Goal: Task Accomplishment & Management: Manage account settings

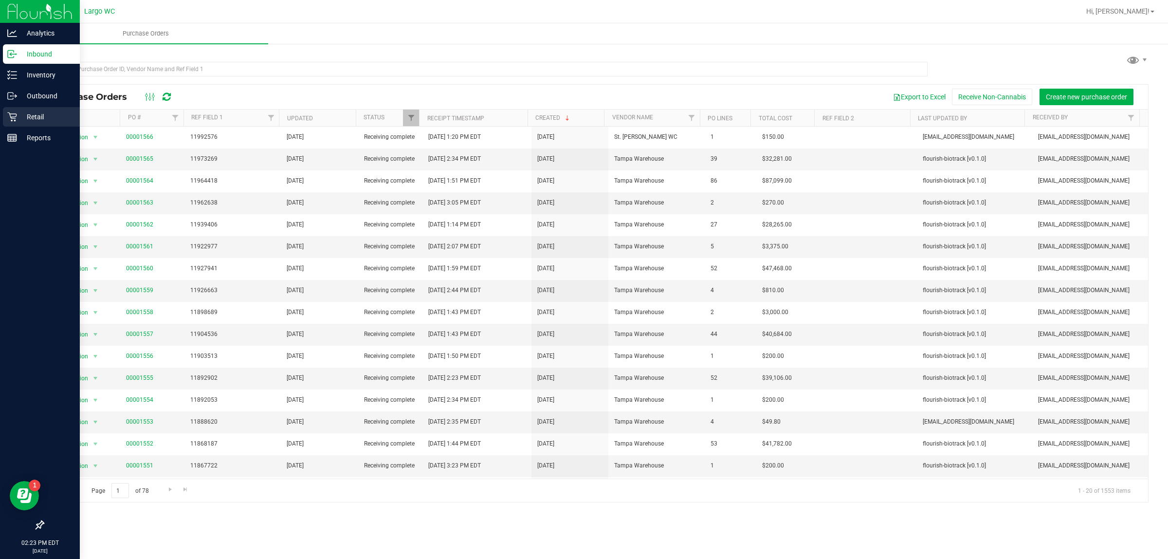
click at [30, 111] on p "Retail" at bounding box center [46, 117] width 58 height 12
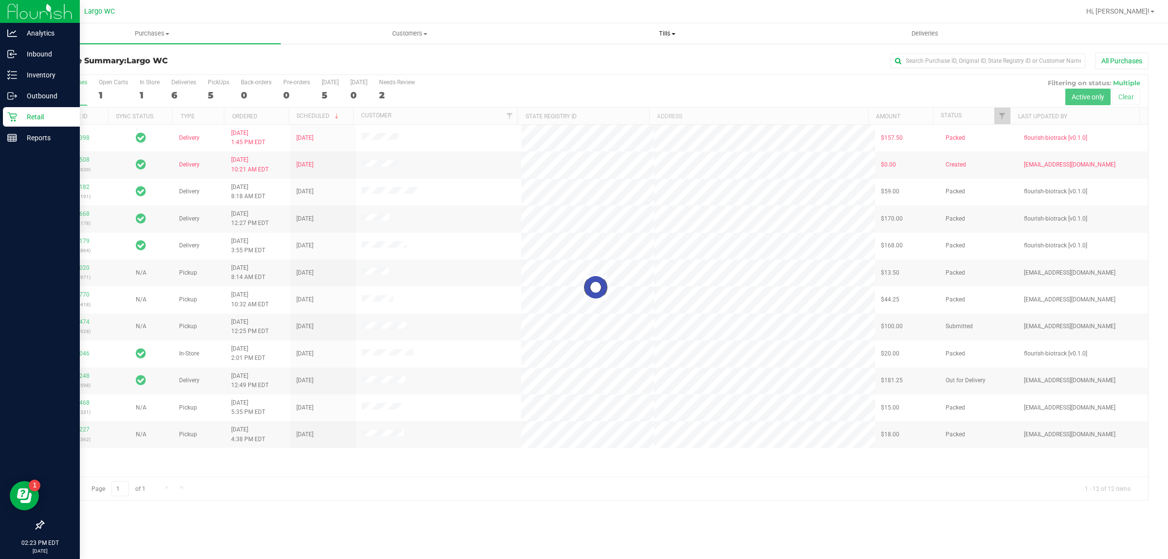
click at [671, 37] on span "Tills" at bounding box center [667, 33] width 257 height 9
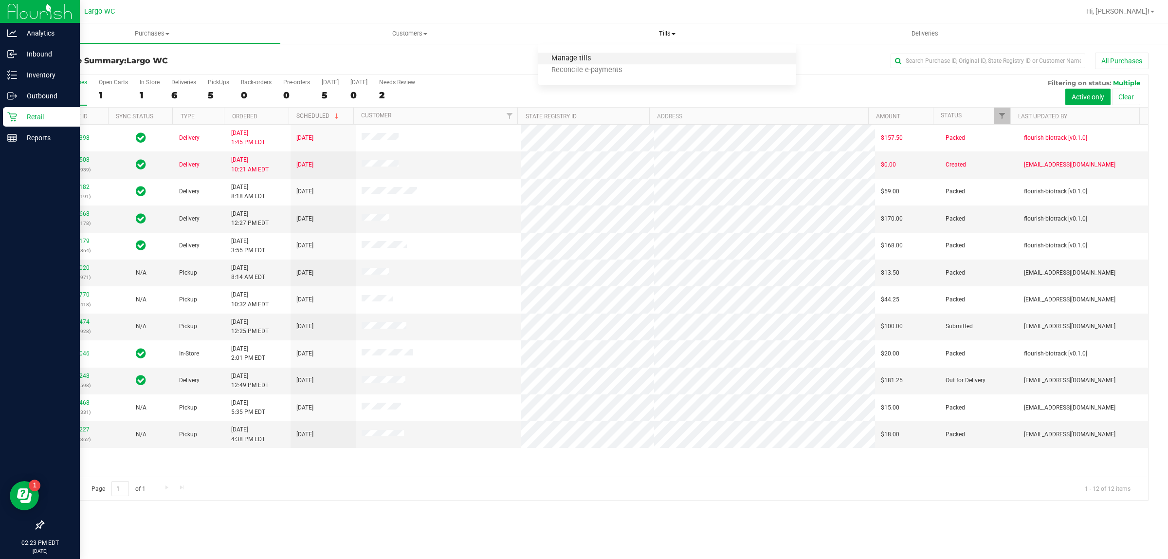
click at [599, 55] on span "Manage tills" at bounding box center [571, 59] width 66 height 8
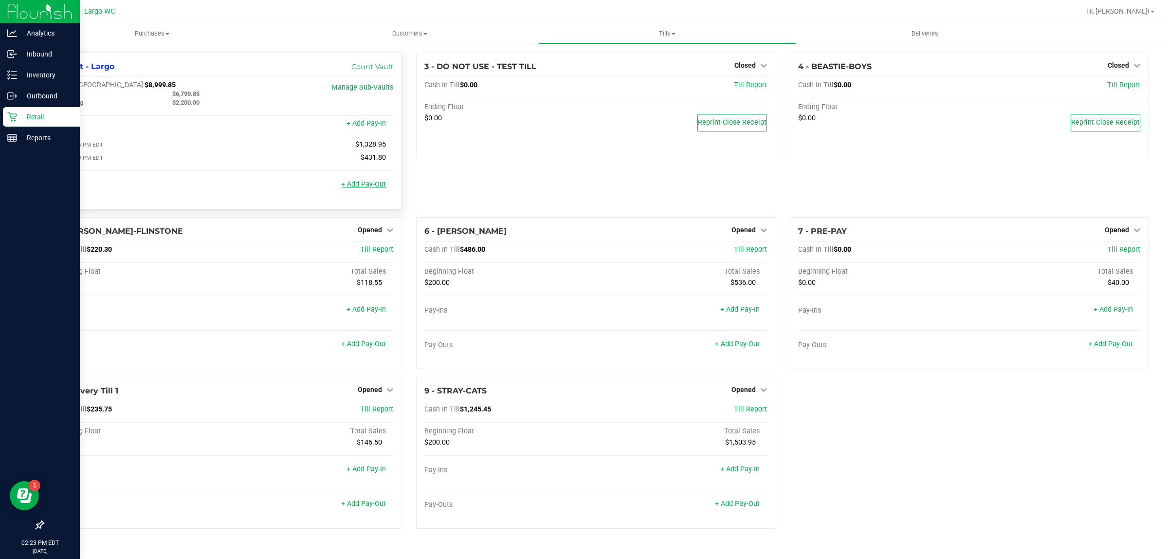
click at [371, 185] on link "+ Add Pay-Out" at bounding box center [363, 184] width 45 height 8
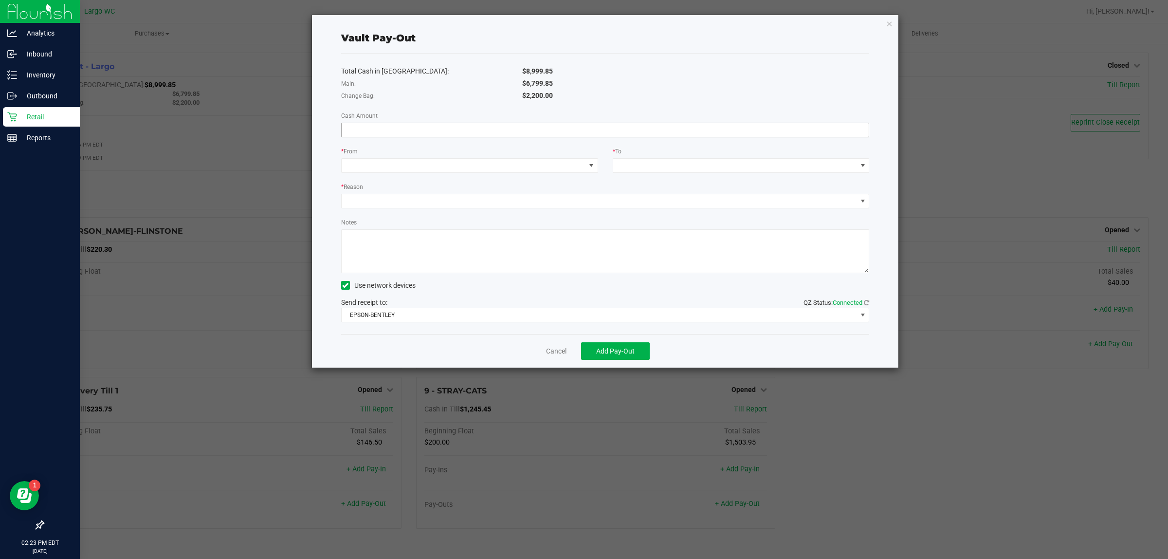
click at [501, 123] on span at bounding box center [605, 130] width 529 height 15
click at [499, 124] on input at bounding box center [606, 130] width 528 height 14
type input "$6,799.85"
click at [429, 172] on span at bounding box center [464, 166] width 244 height 14
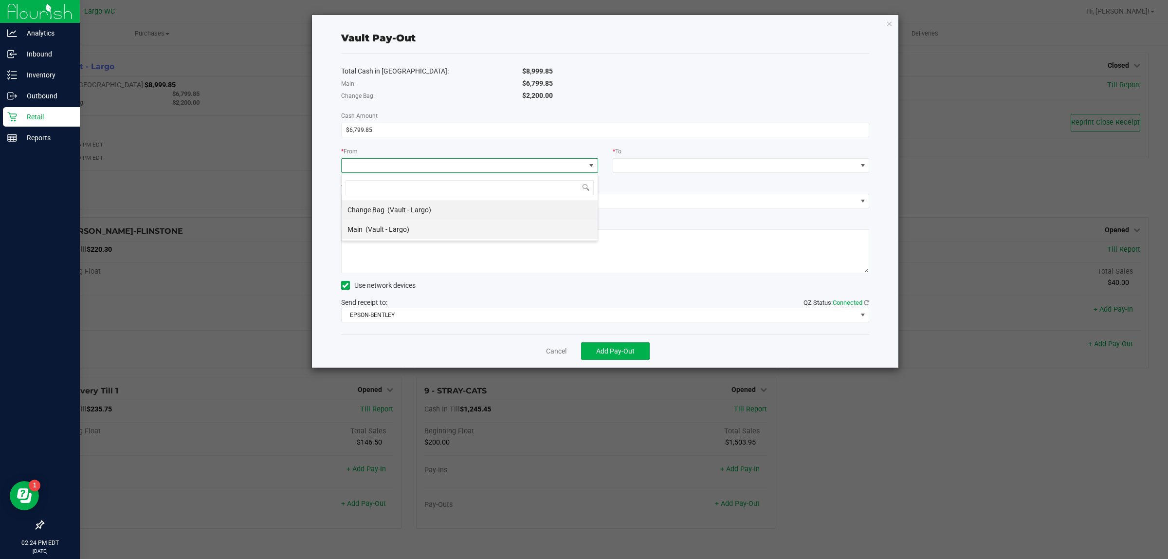
click at [408, 238] on div "Main (Vault - Largo)" at bounding box center [379, 230] width 62 height 18
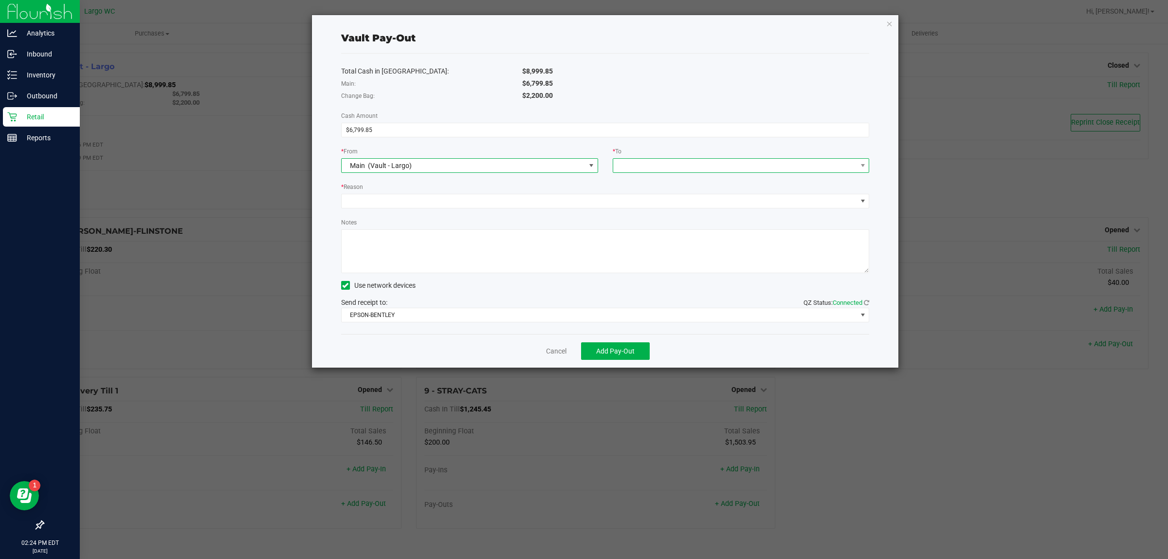
click at [671, 168] on span at bounding box center [735, 166] width 244 height 14
click at [658, 286] on span "Empyreal Transfer" at bounding box center [646, 288] width 55 height 8
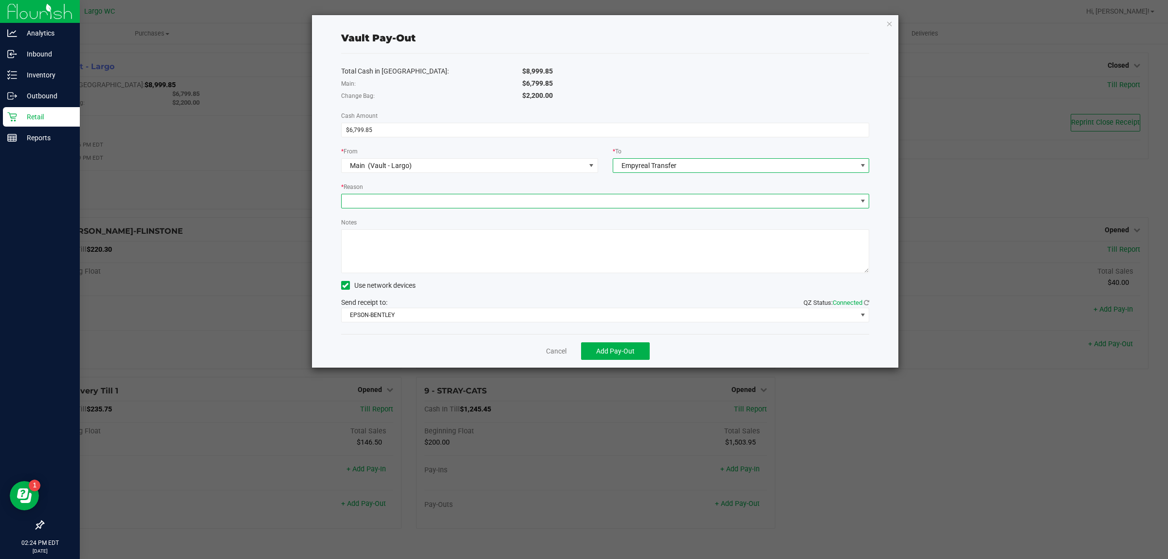
click at [358, 202] on span at bounding box center [599, 201] width 515 height 14
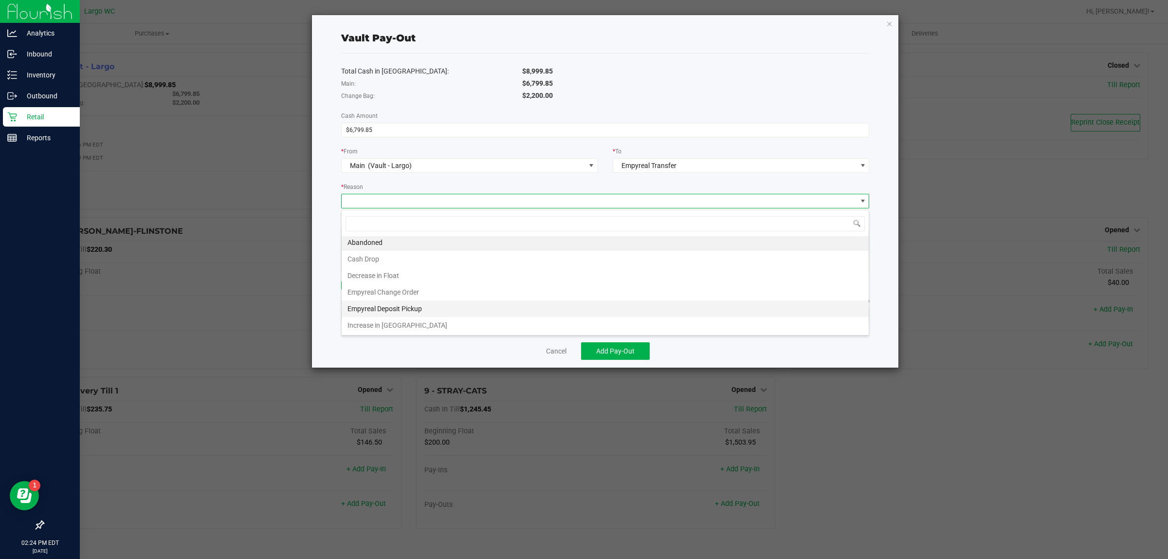
click at [414, 302] on li "Empyreal Deposit Pickup" at bounding box center [605, 308] width 527 height 17
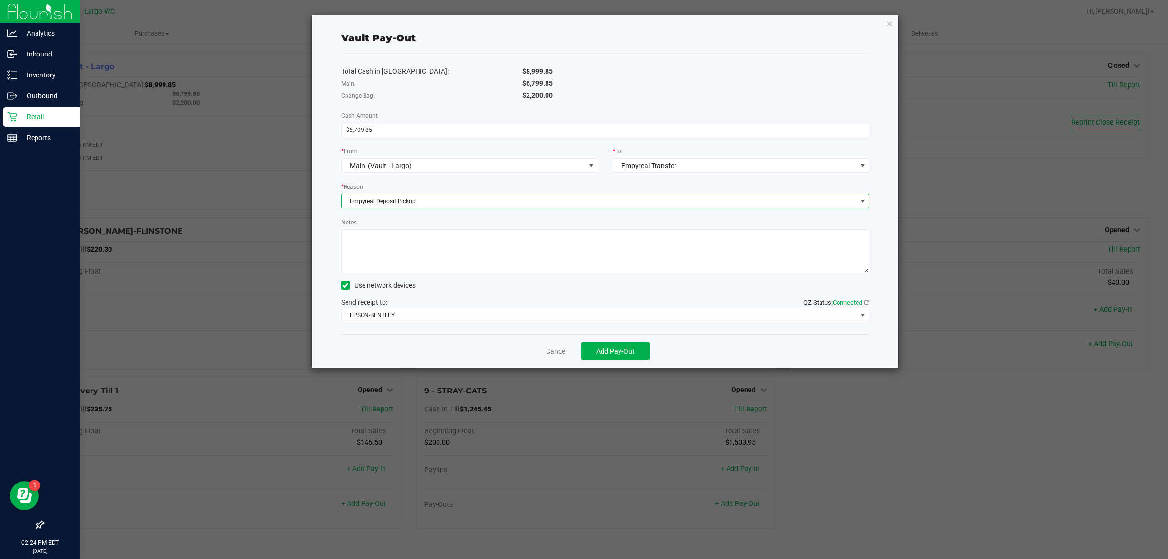
click at [381, 244] on textarea "Notes" at bounding box center [605, 251] width 529 height 44
type textarea "6799.85 Empyreal Deposit Pickup 20250924"
click at [524, 317] on span "EPSON-BENTLEY" at bounding box center [599, 315] width 515 height 14
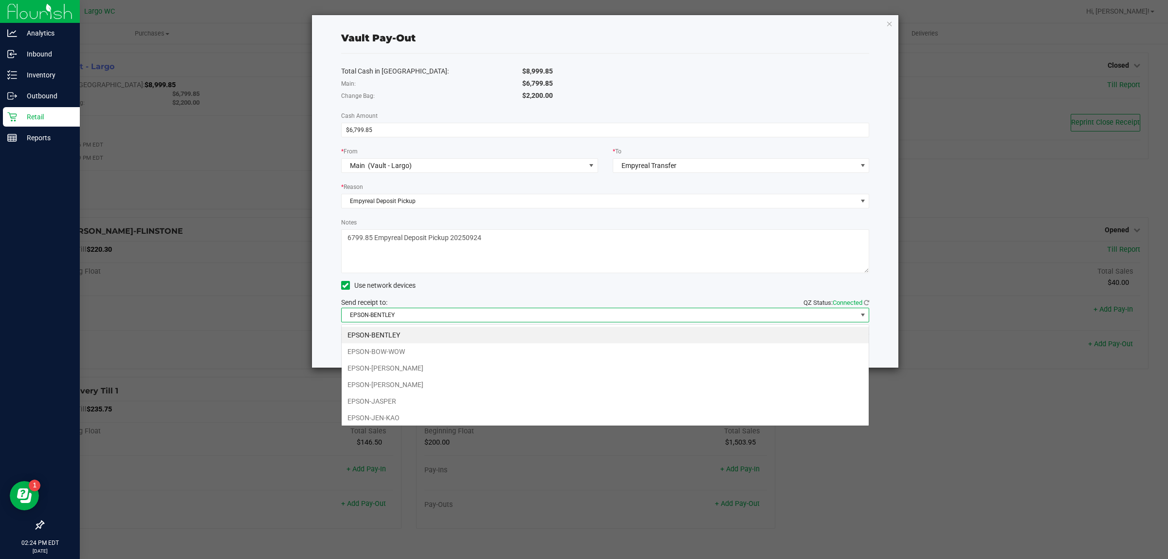
scroll to position [15, 528]
click at [388, 395] on li "EPSON-JASPER" at bounding box center [605, 401] width 527 height 17
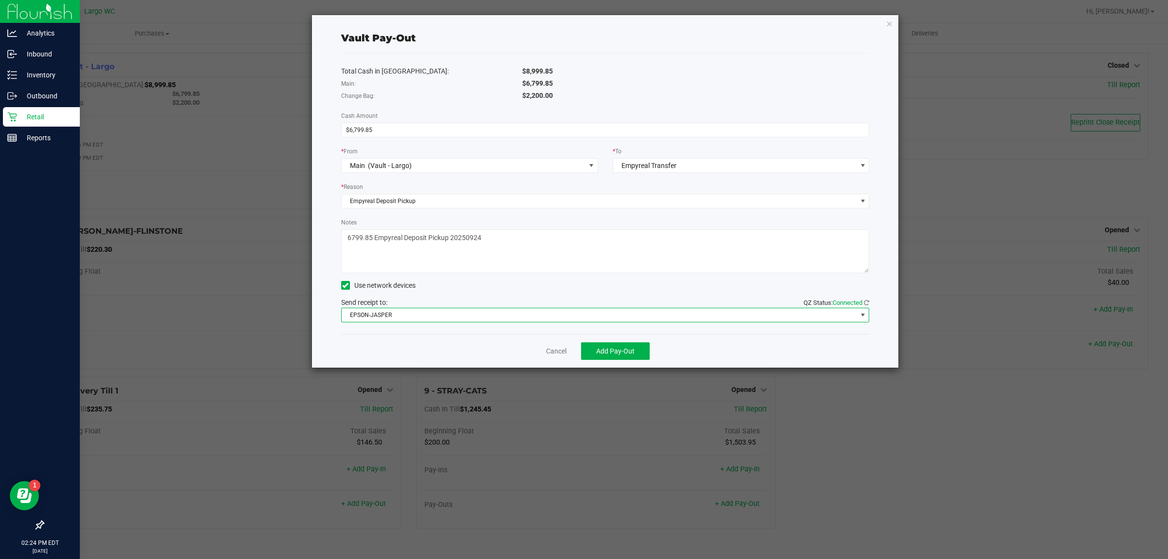
click at [417, 294] on div "Total Cash in Vault: $8,999.85 Main: $6,799.85 Change Bag: $2,200.00 Cash Amoun…" at bounding box center [605, 194] width 529 height 280
click at [592, 354] on button "Add Pay-Out" at bounding box center [615, 351] width 69 height 18
click at [409, 240] on textarea "Notes" at bounding box center [605, 251] width 529 height 44
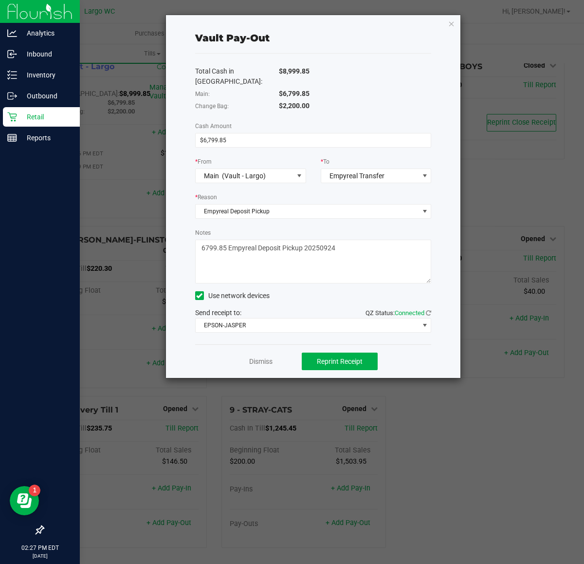
click at [447, 25] on div "Vault Pay-Out Total Cash in Vault: $8,999.85 Main: $6,799.85 Change Bag: $2,200…" at bounding box center [313, 196] width 295 height 363
click at [449, 20] on icon "button" at bounding box center [451, 24] width 7 height 12
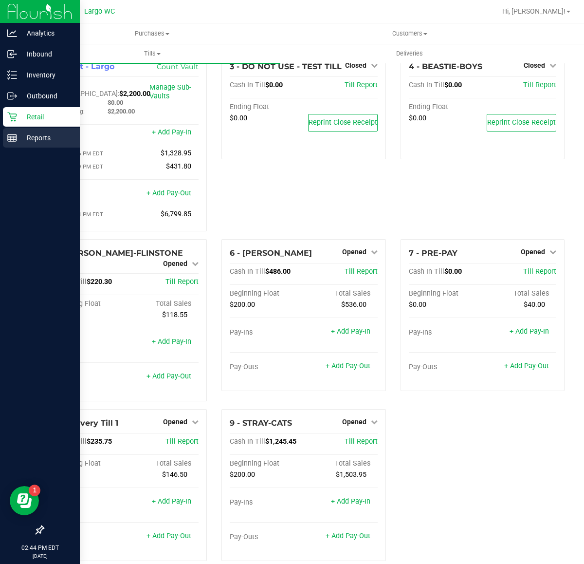
click at [10, 145] on div "Reports" at bounding box center [41, 137] width 77 height 19
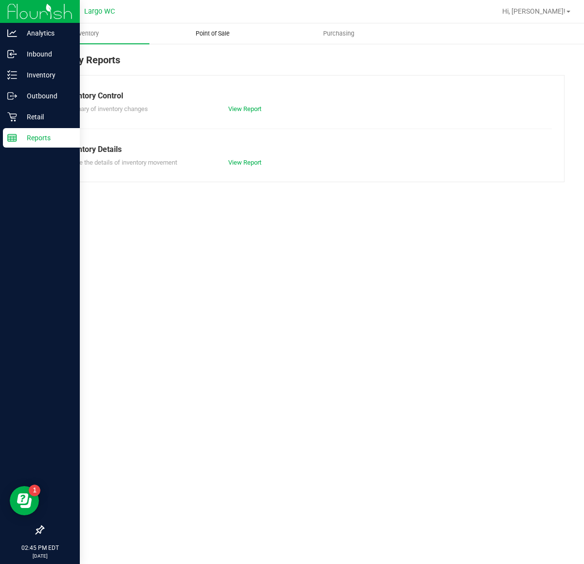
click at [237, 32] on span "Point of Sale" at bounding box center [213, 33] width 60 height 9
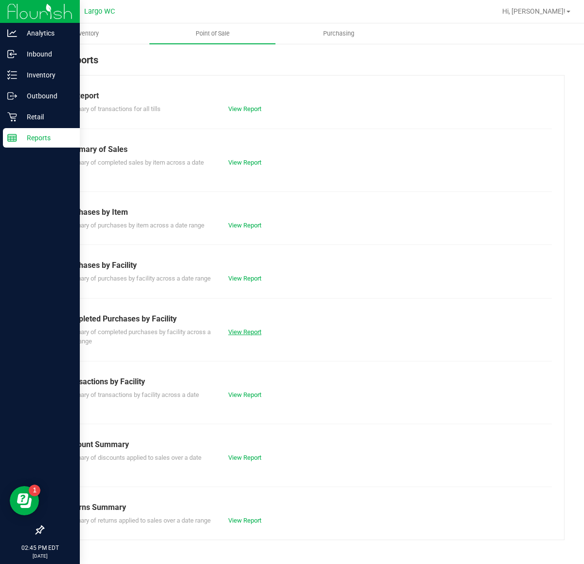
click at [250, 334] on link "View Report" at bounding box center [244, 331] width 33 height 7
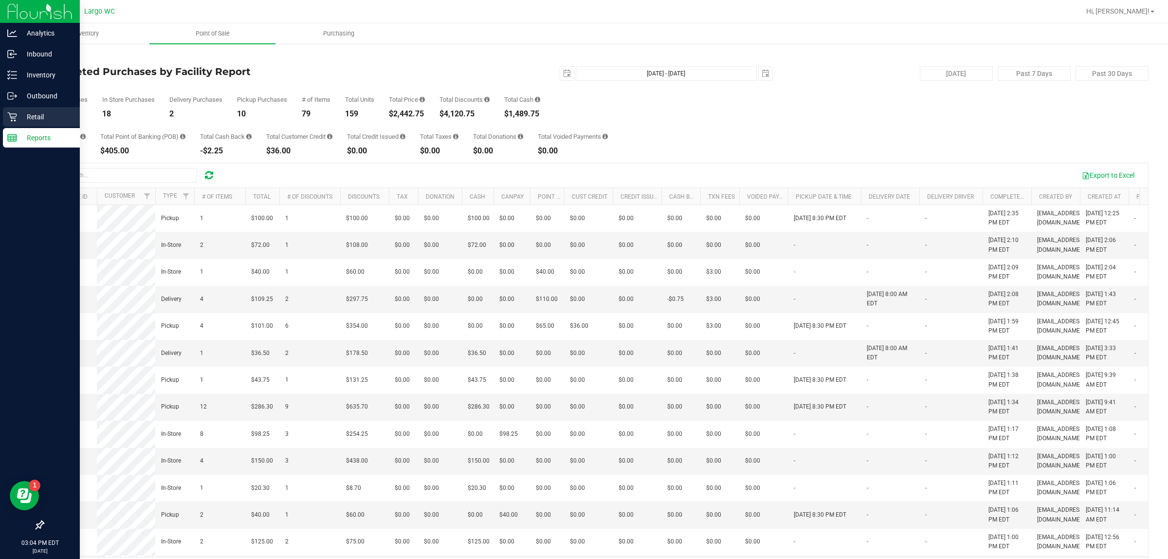
click at [51, 115] on p "Retail" at bounding box center [46, 117] width 58 height 12
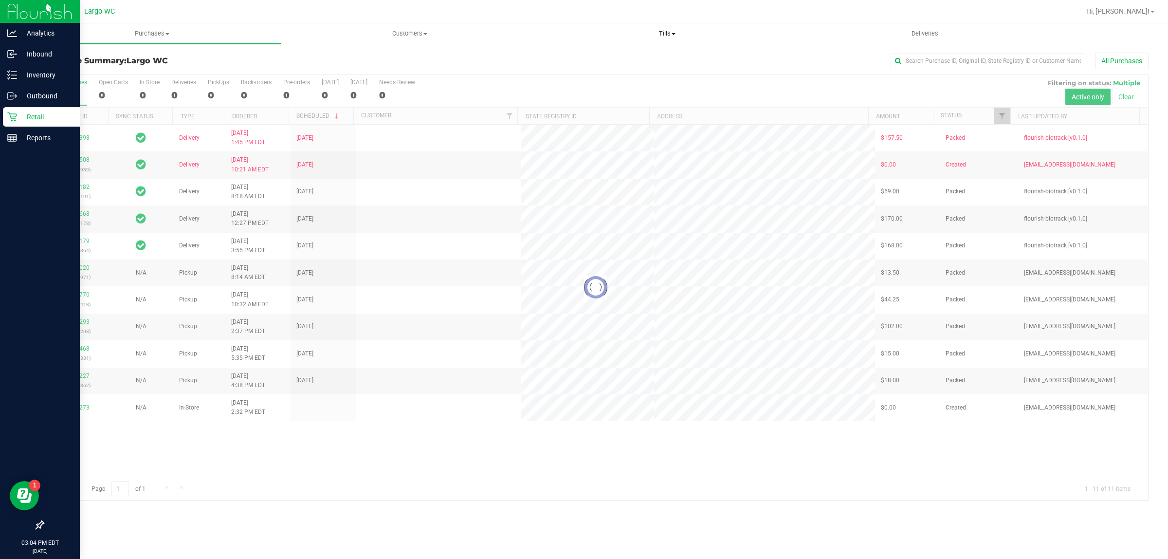
click at [672, 36] on span "Tills" at bounding box center [667, 33] width 257 height 9
click at [653, 62] on li "Manage tills" at bounding box center [666, 59] width 257 height 12
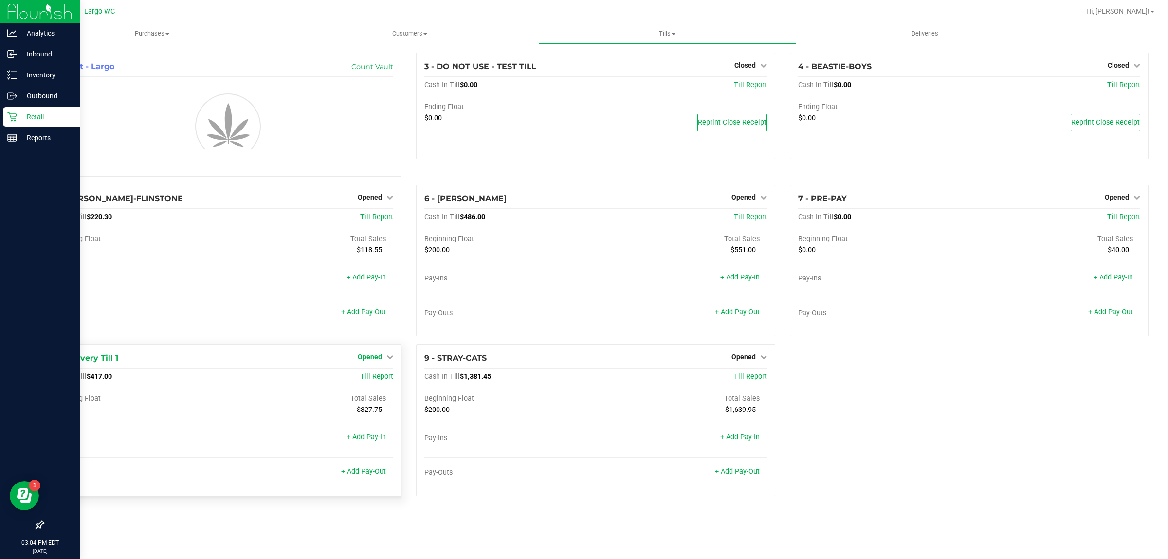
click at [391, 354] on icon at bounding box center [389, 356] width 7 height 7
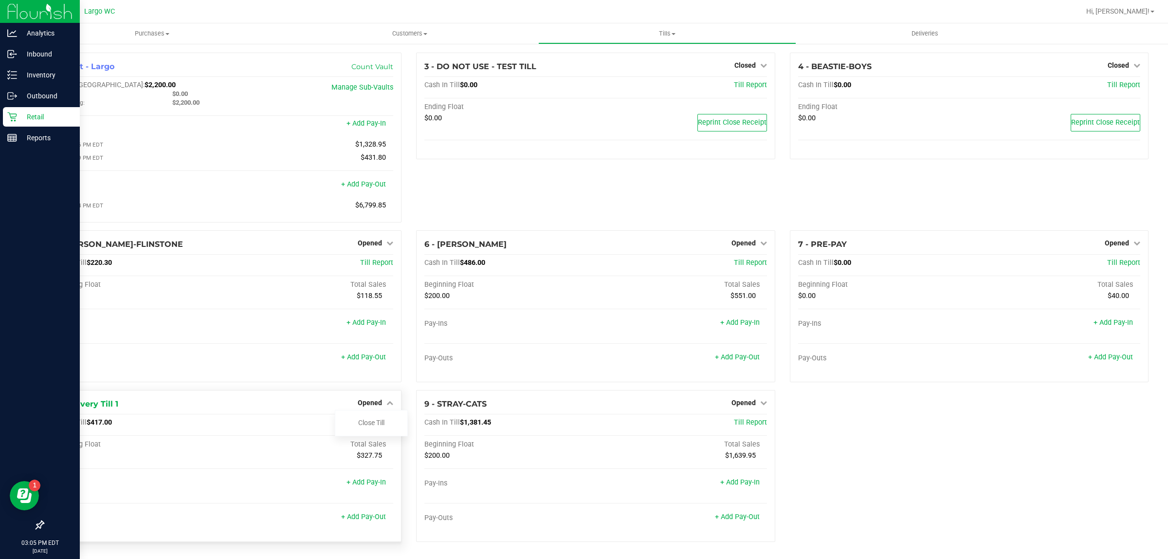
click at [381, 420] on div "Close Till" at bounding box center [371, 423] width 73 height 26
click at [385, 426] on div "Close Till" at bounding box center [371, 423] width 72 height 12
click at [368, 426] on link "Close Till" at bounding box center [371, 423] width 26 height 8
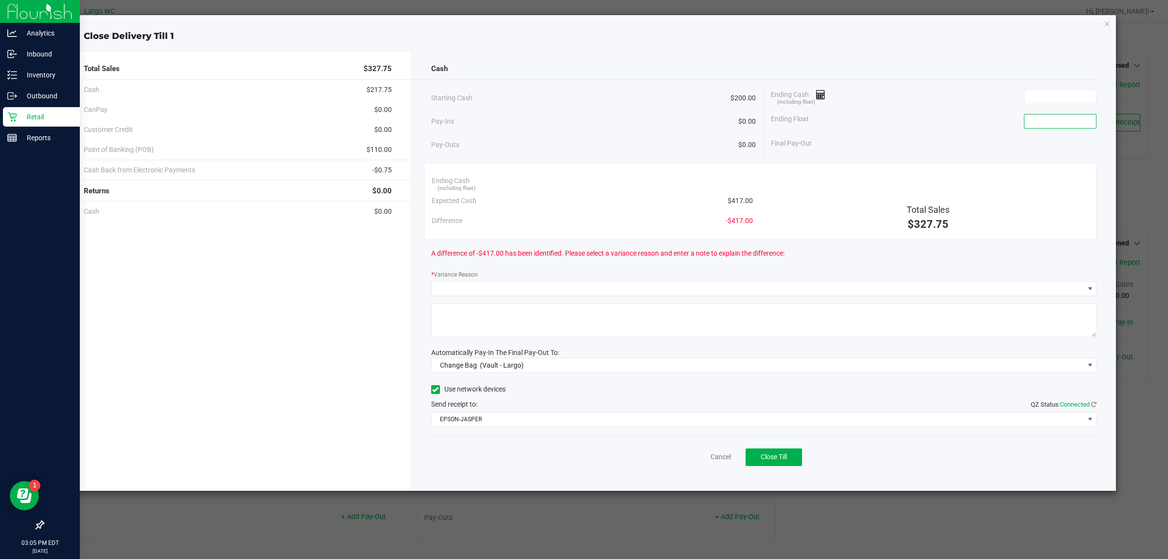
click at [1087, 125] on input at bounding box center [1061, 121] width 72 height 14
type input "$200.00"
click at [1074, 104] on div "Ending Cash (including float)" at bounding box center [934, 97] width 326 height 24
click at [1061, 101] on input at bounding box center [1061, 97] width 72 height 14
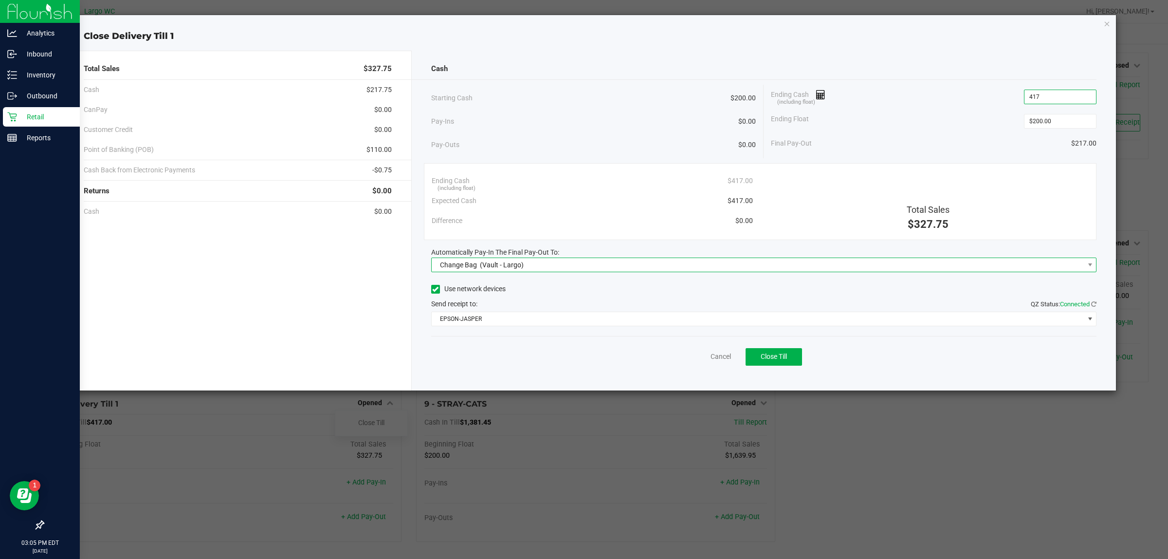
type input "$417.00"
click at [510, 258] on div "Change Bag (Vault - Largo)" at bounding box center [480, 265] width 89 height 18
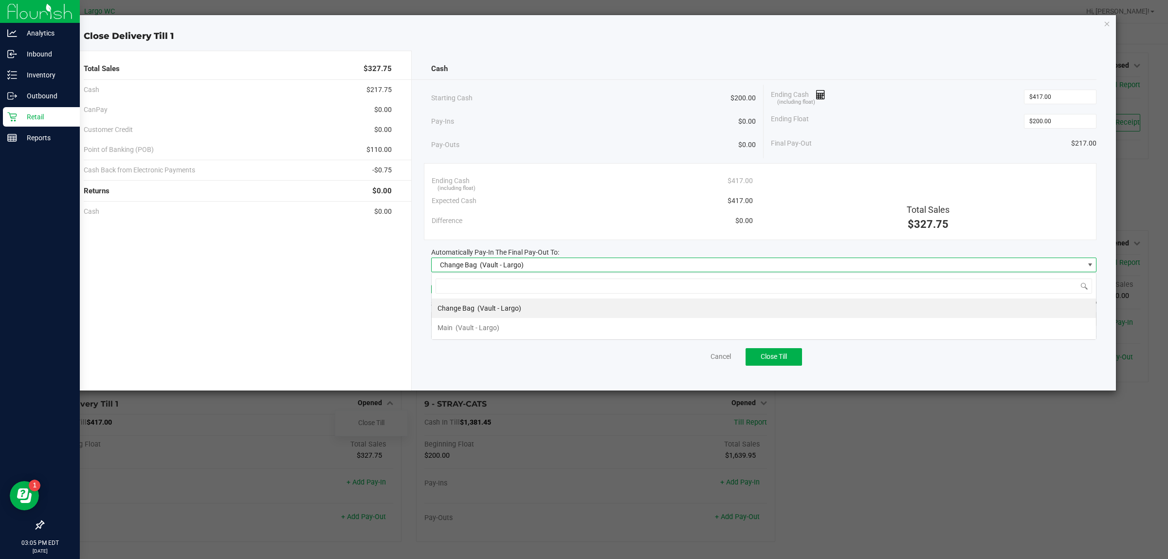
scroll to position [15, 665]
drag, startPoint x: 508, startPoint y: 331, endPoint x: 516, endPoint y: 325, distance: 10.8
click at [515, 327] on li "Main (Vault - Largo)" at bounding box center [764, 327] width 664 height 19
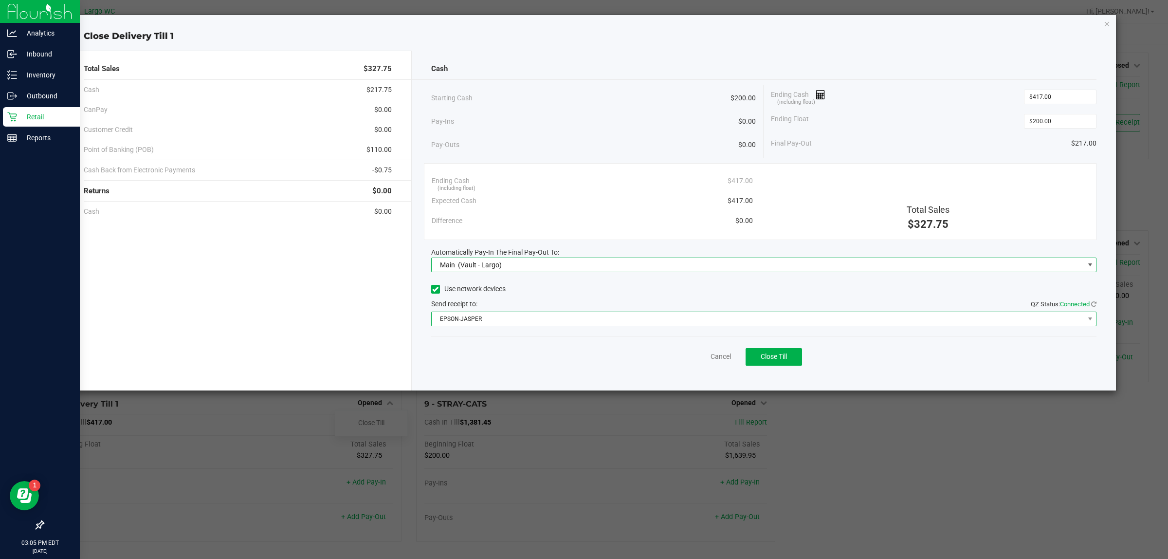
click at [530, 318] on span "EPSON-JASPER" at bounding box center [758, 319] width 653 height 14
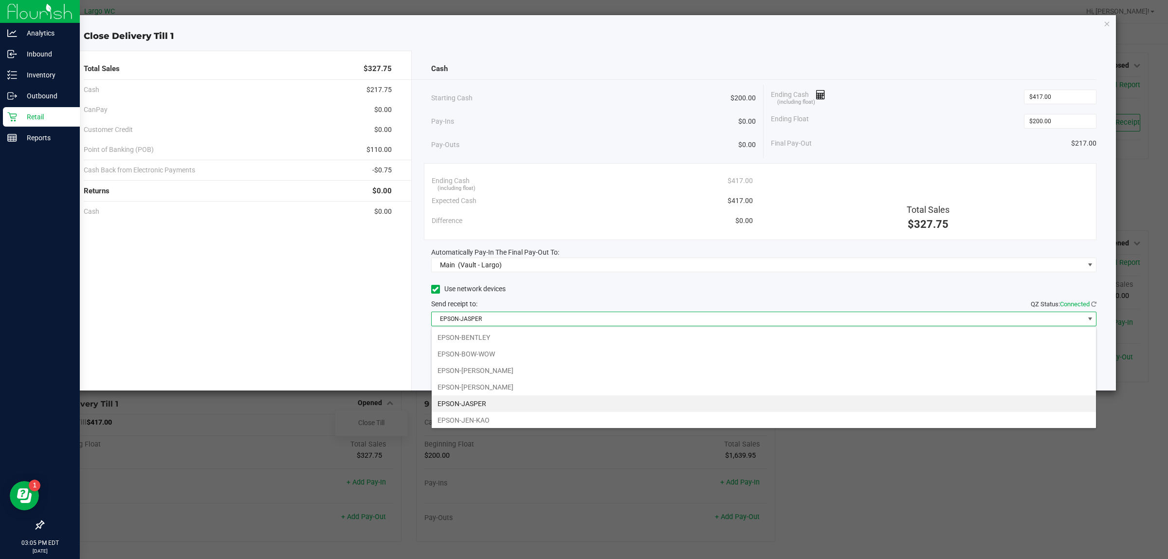
click at [499, 407] on li "EPSON-JASPER" at bounding box center [764, 403] width 664 height 17
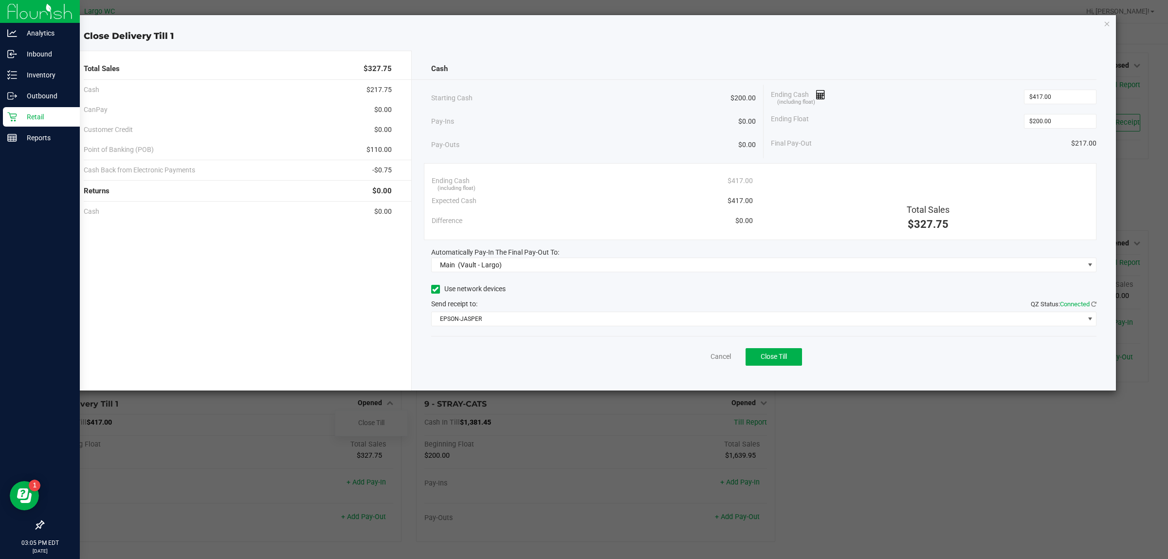
click at [690, 126] on div "Pay-Ins $0.00" at bounding box center [593, 121] width 325 height 20
click at [775, 360] on span "Close Till" at bounding box center [774, 356] width 26 height 8
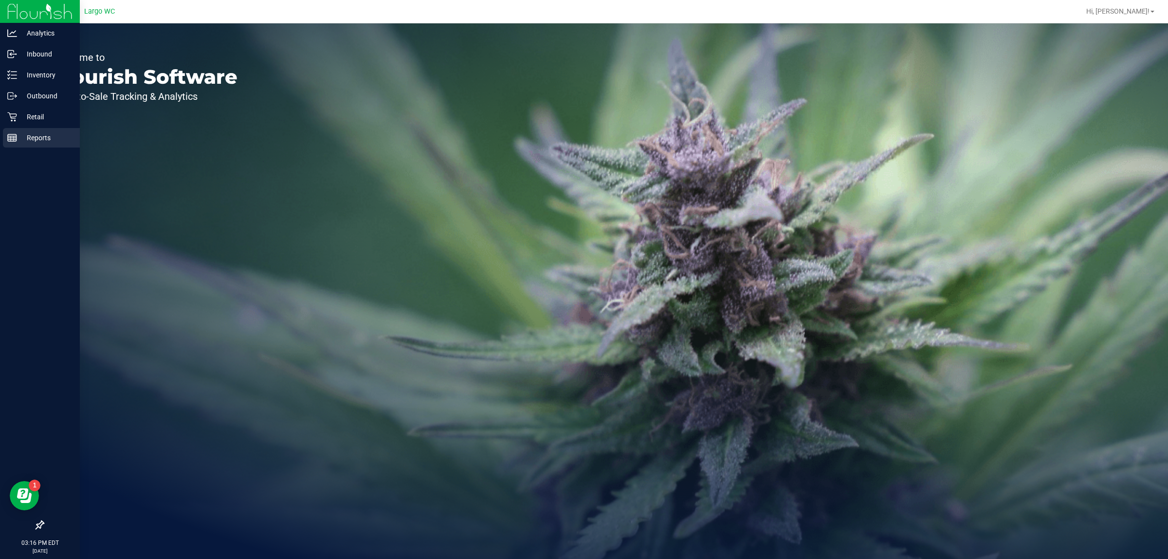
click at [43, 139] on p "Reports" at bounding box center [46, 138] width 58 height 12
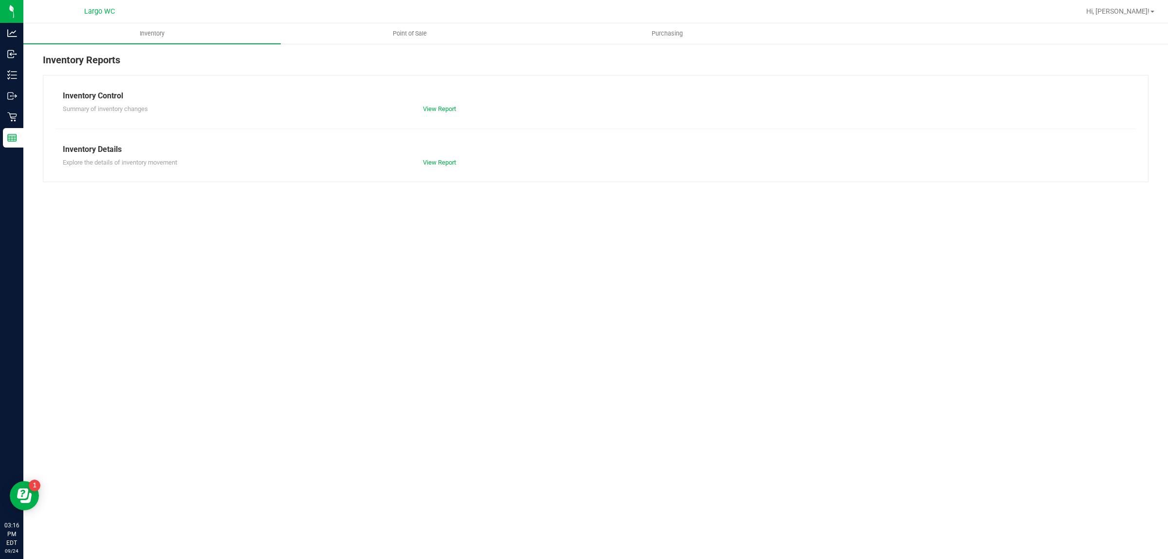
click at [429, 22] on nav "Largo WC Hi, [PERSON_NAME]!" at bounding box center [595, 11] width 1145 height 23
click at [440, 56] on div "Inventory Reports" at bounding box center [596, 64] width 1106 height 22
click at [444, 39] on uib-tab-heading "Point of Sale" at bounding box center [409, 33] width 257 height 19
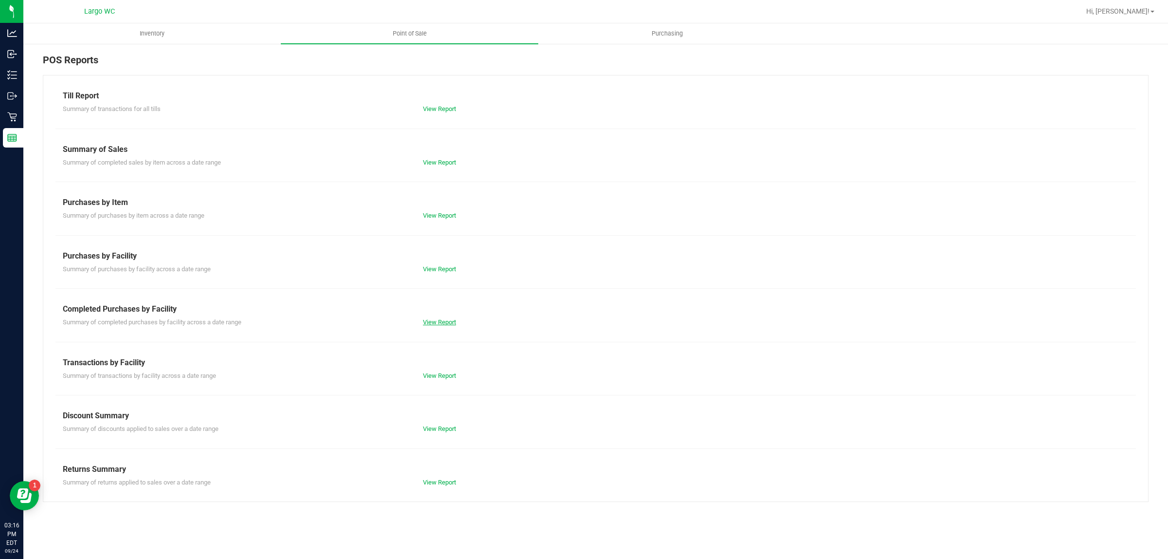
click at [449, 324] on link "View Report" at bounding box center [439, 321] width 33 height 7
